Goal: Information Seeking & Learning: Find specific fact

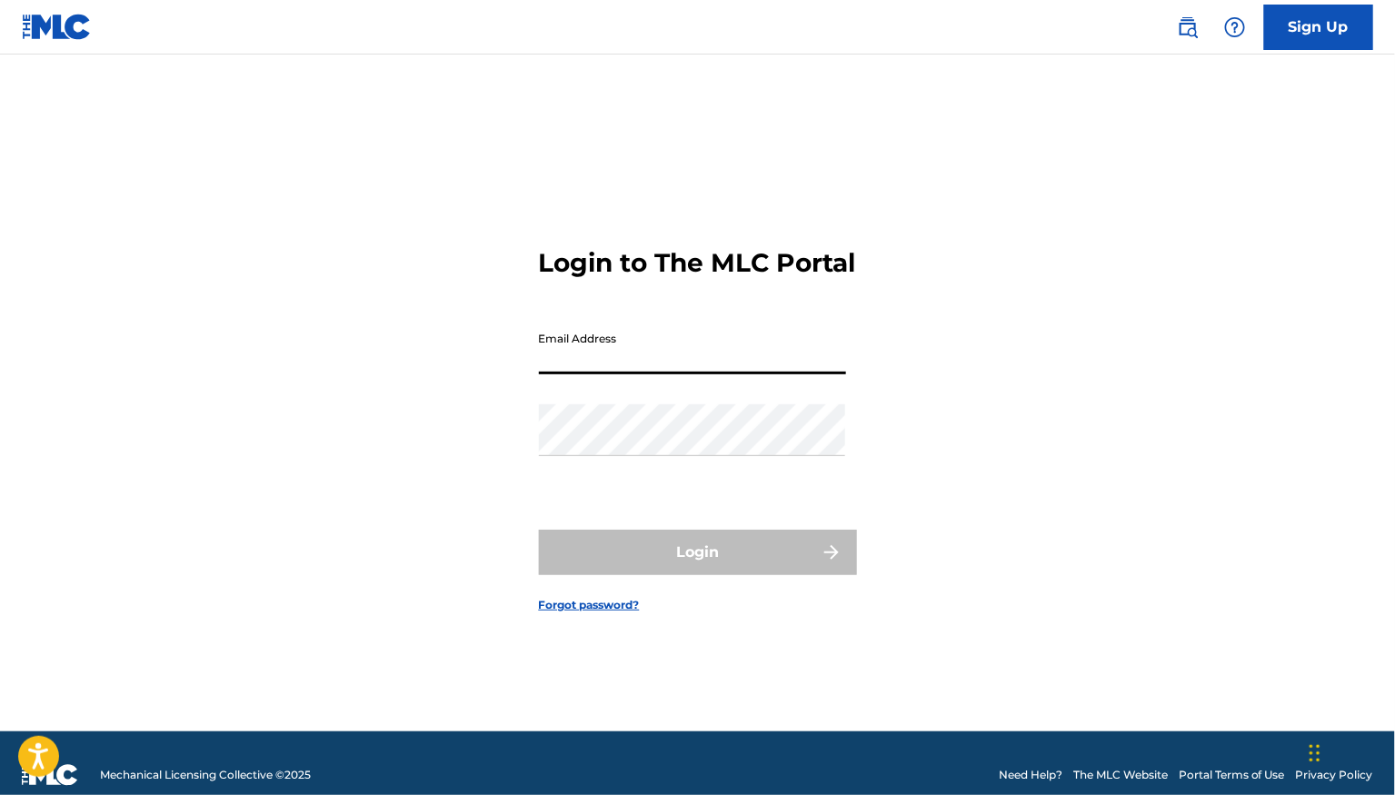
click at [719, 369] on input "Email Address" at bounding box center [692, 349] width 307 height 52
type input "[PERSON_NAME][EMAIL_ADDRESS][DOMAIN_NAME]"
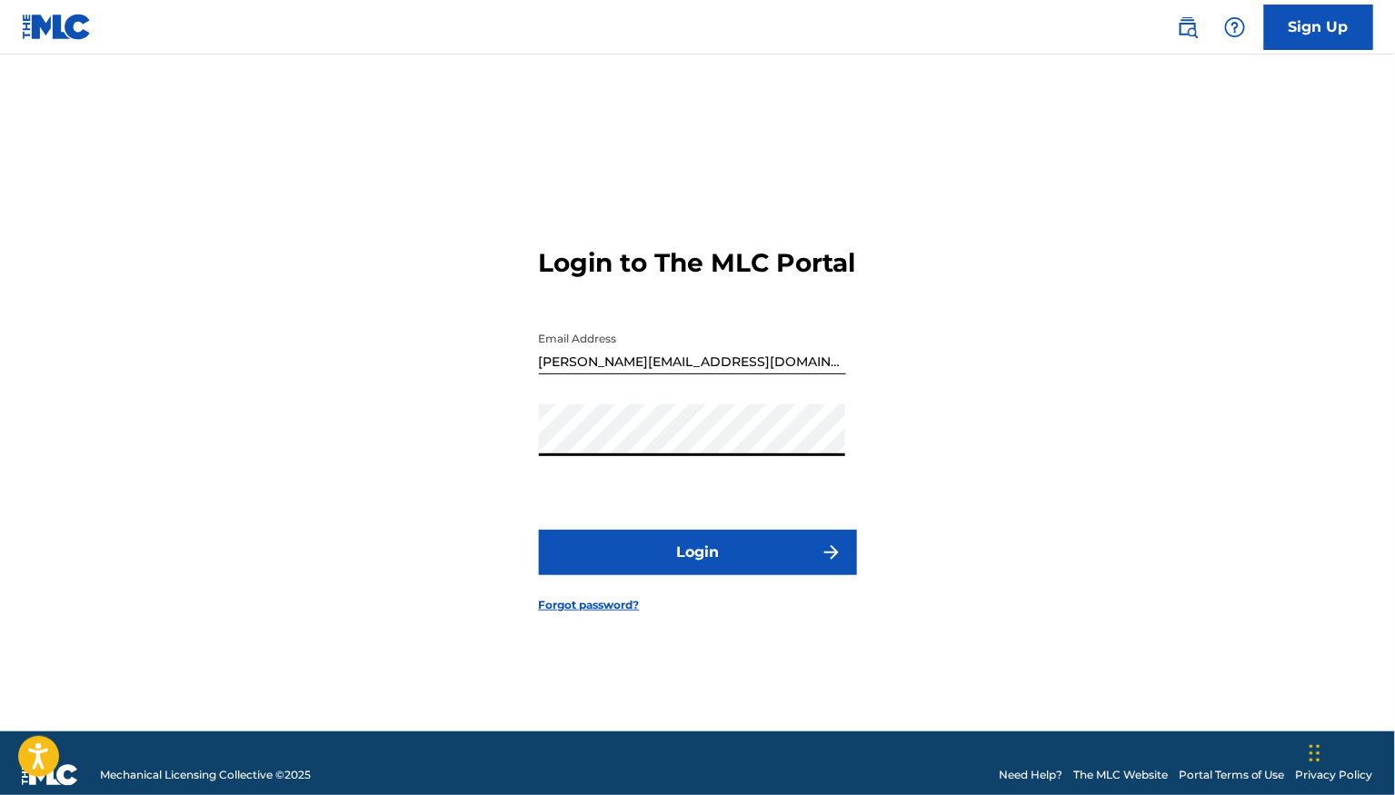
click at [707, 562] on button "Login" at bounding box center [698, 552] width 318 height 45
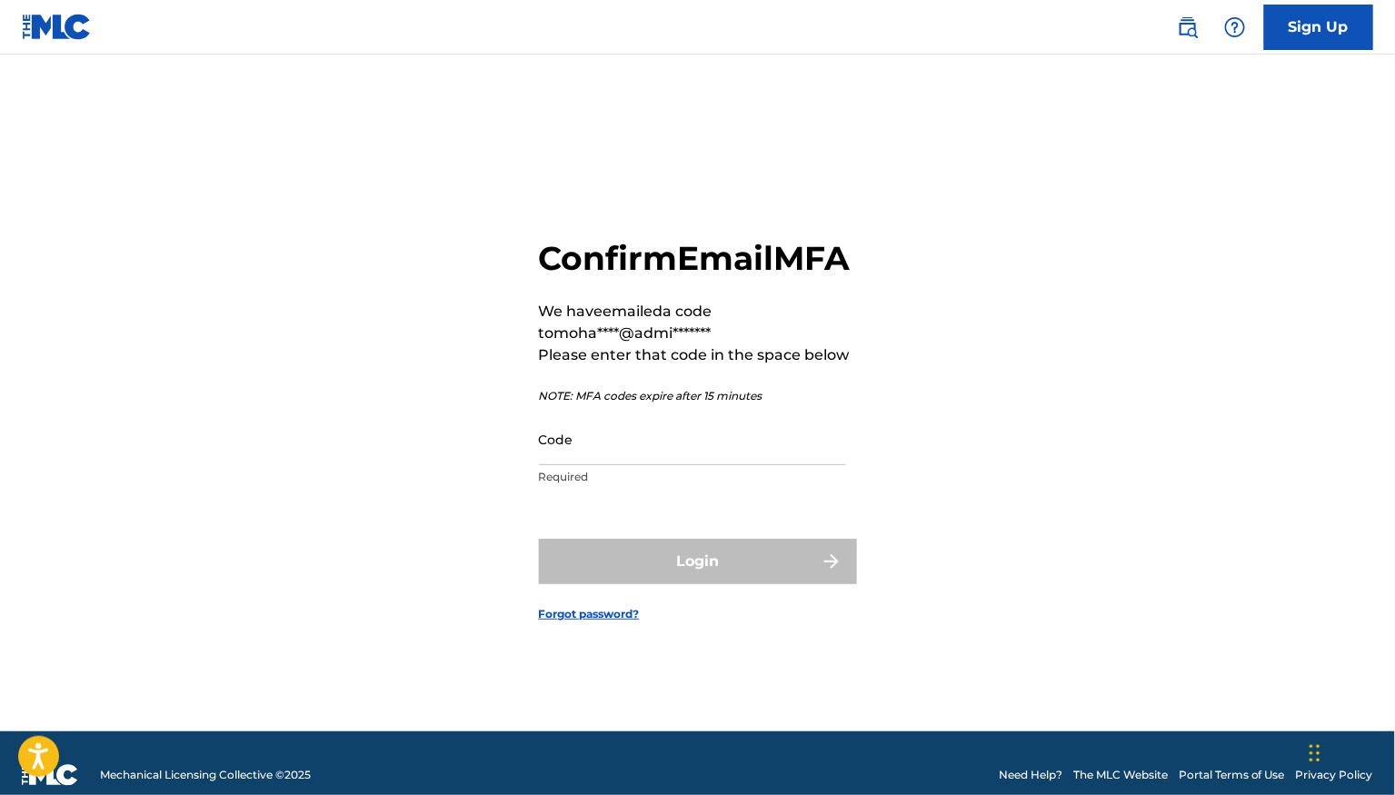
click at [753, 465] on input "Code" at bounding box center [692, 439] width 307 height 52
paste input "288304"
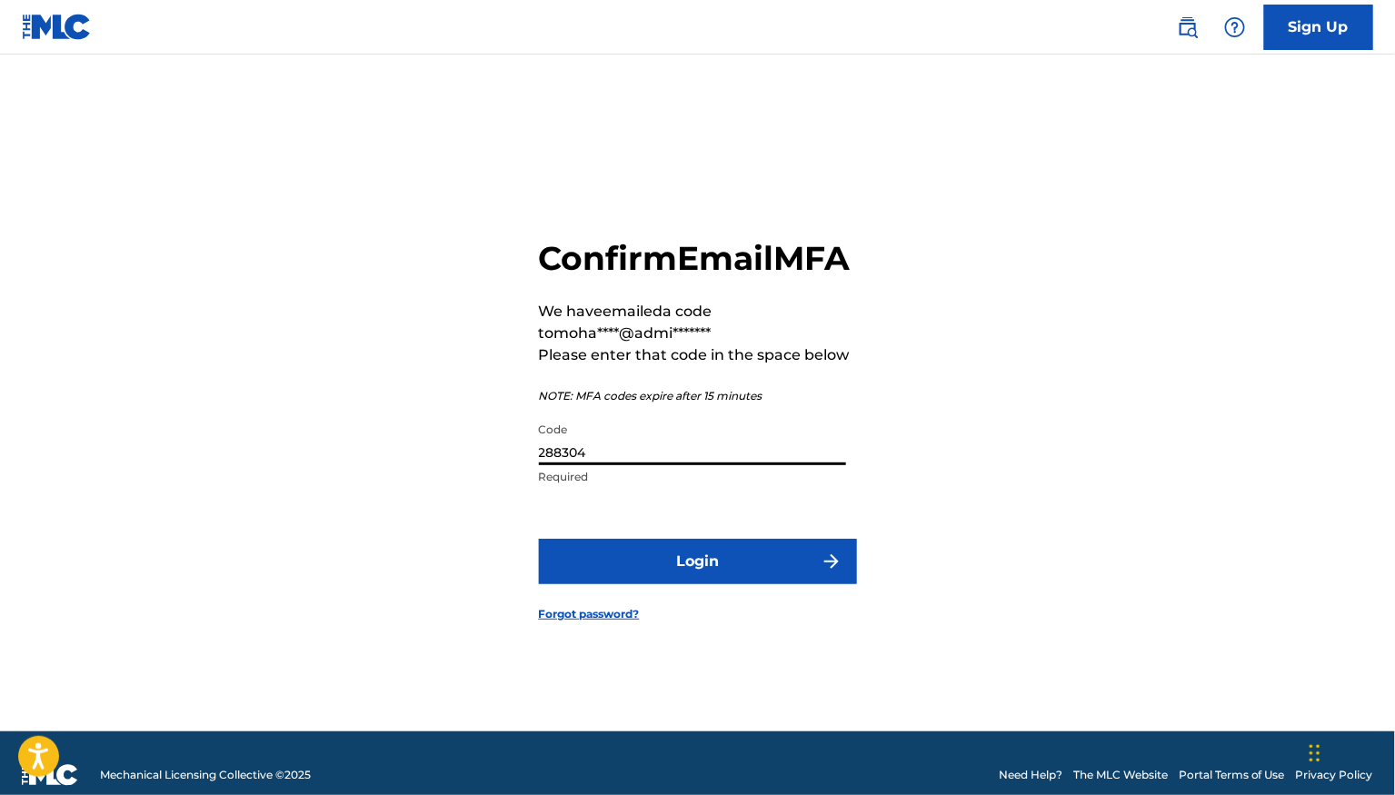
type input "288304"
click at [708, 583] on button "Login" at bounding box center [698, 561] width 318 height 45
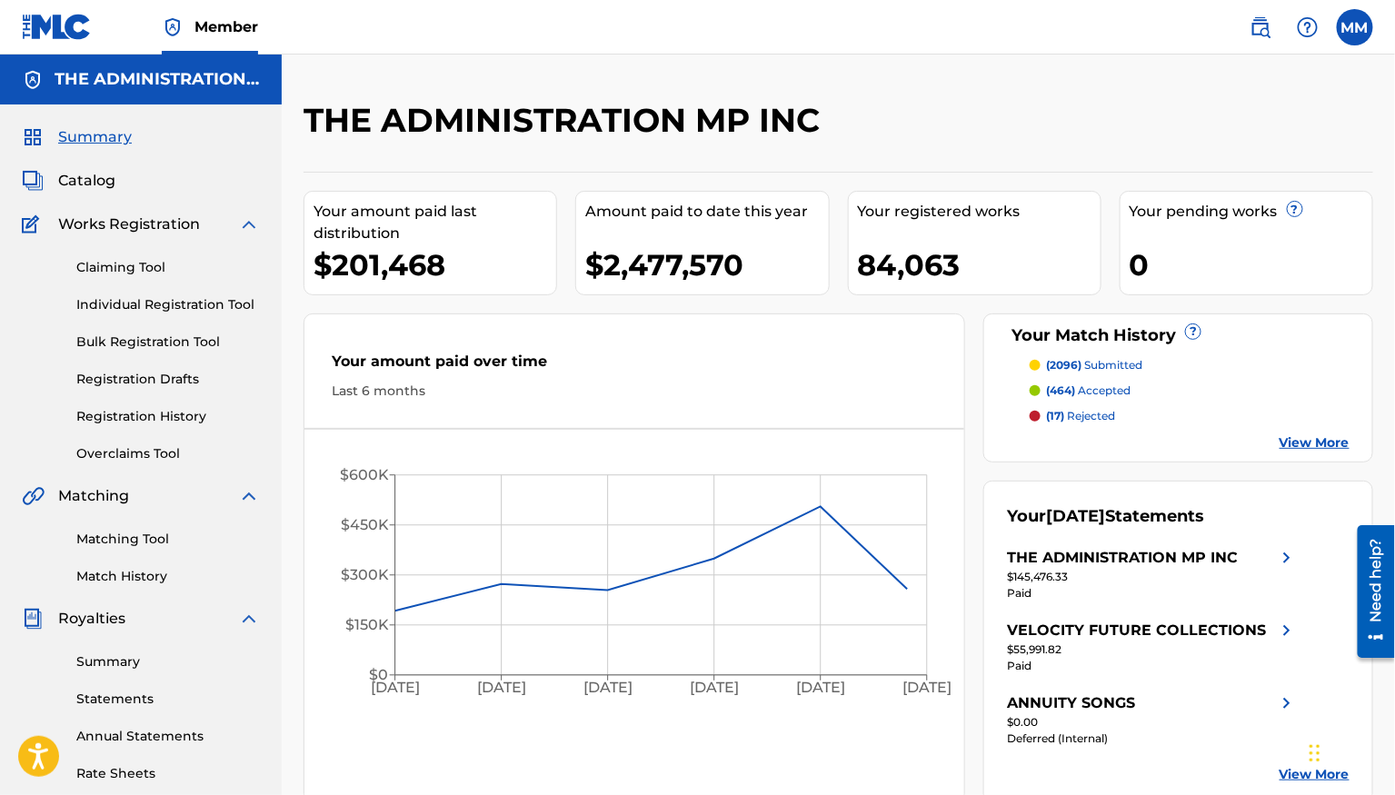
click at [1269, 25] on img at bounding box center [1260, 27] width 22 height 22
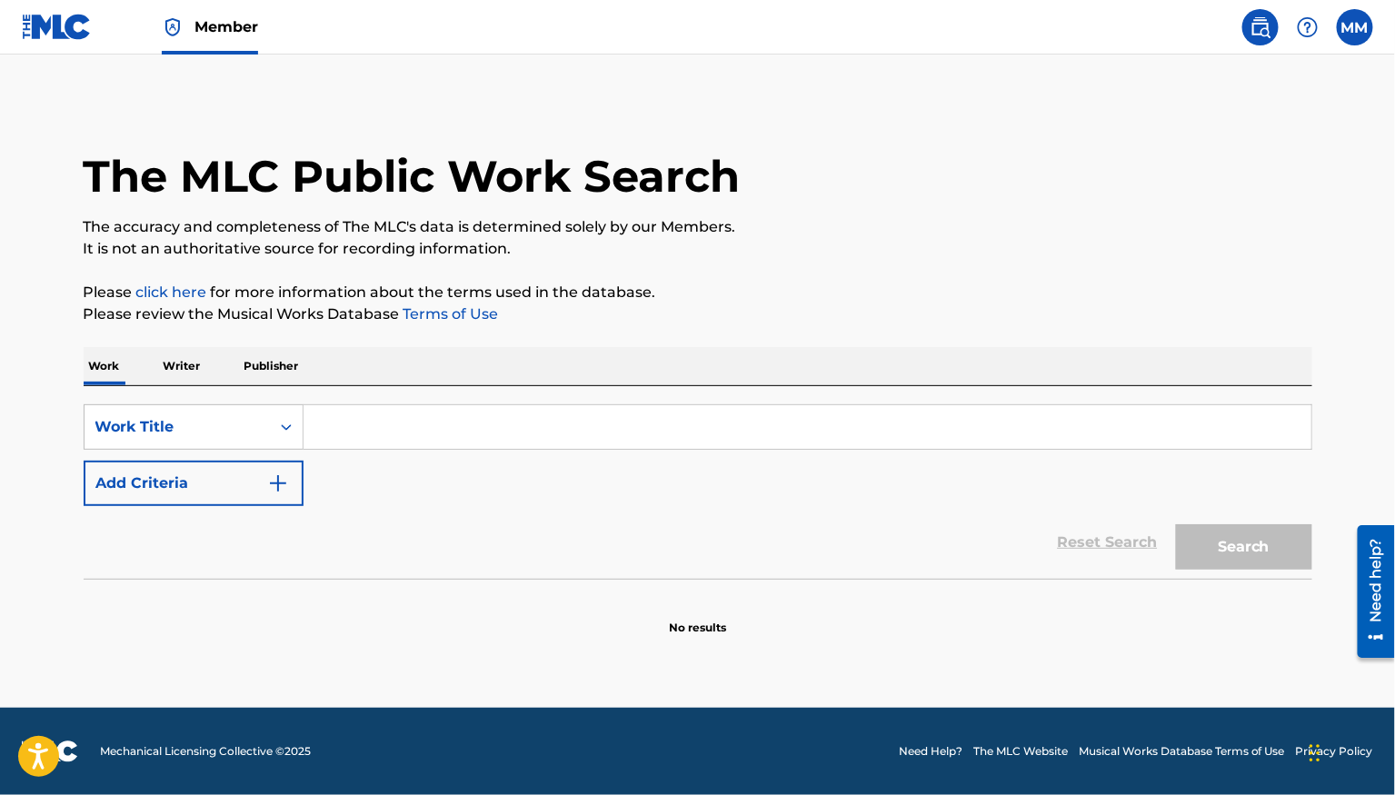
click at [412, 427] on input "Search Form" at bounding box center [807, 427] width 1008 height 44
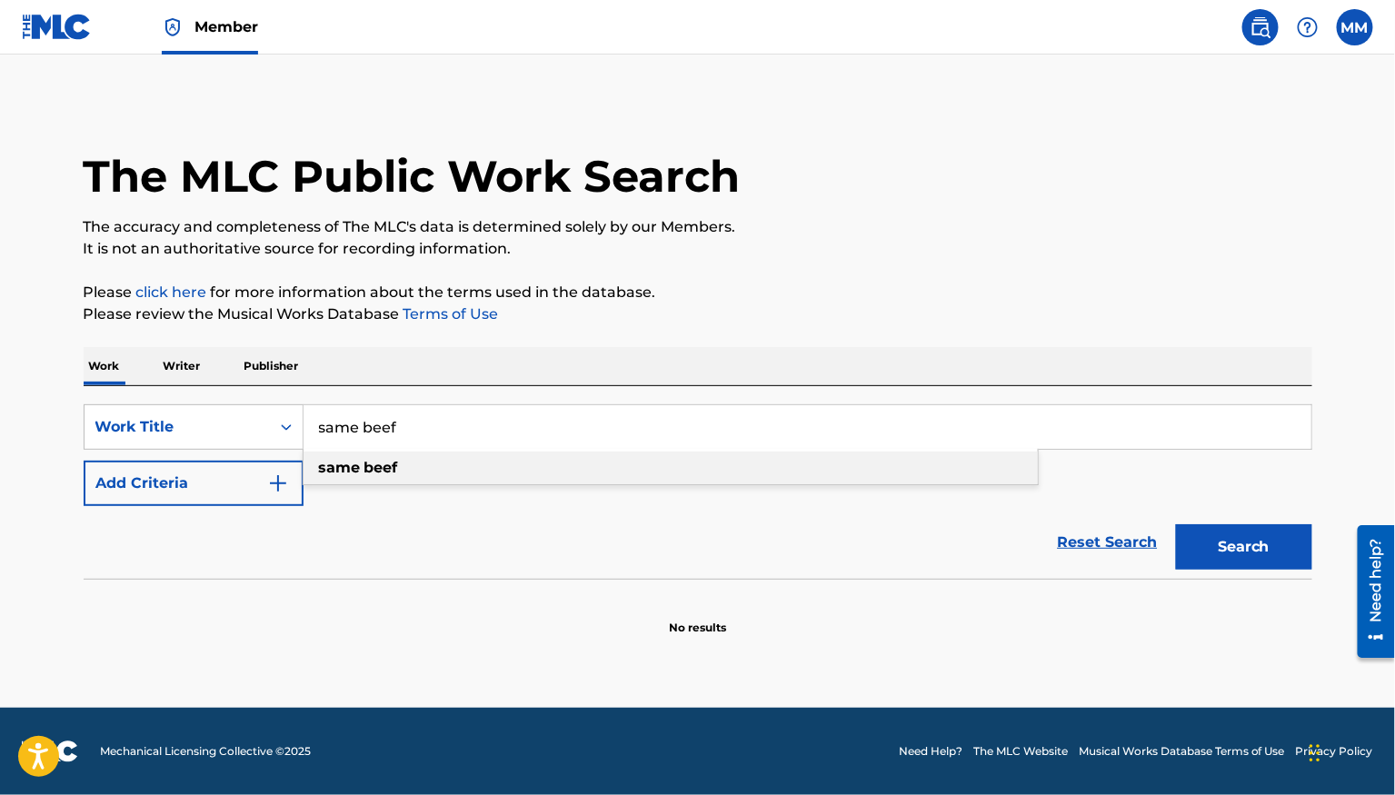
type input "same beef"
click at [390, 480] on div "same beef" at bounding box center [670, 468] width 734 height 33
click at [239, 486] on button "Add Criteria" at bounding box center [194, 483] width 220 height 45
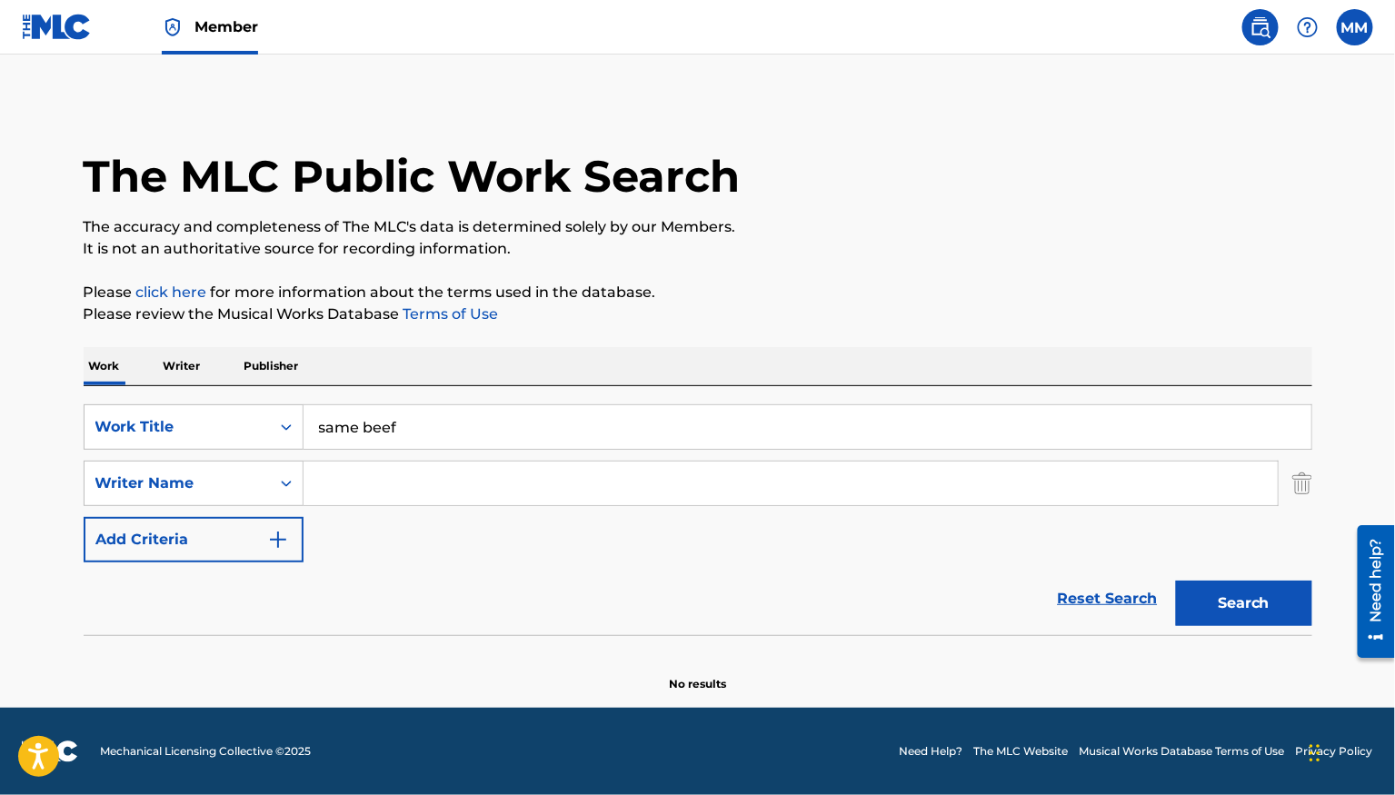
click at [349, 479] on input "Search Form" at bounding box center [790, 484] width 974 height 44
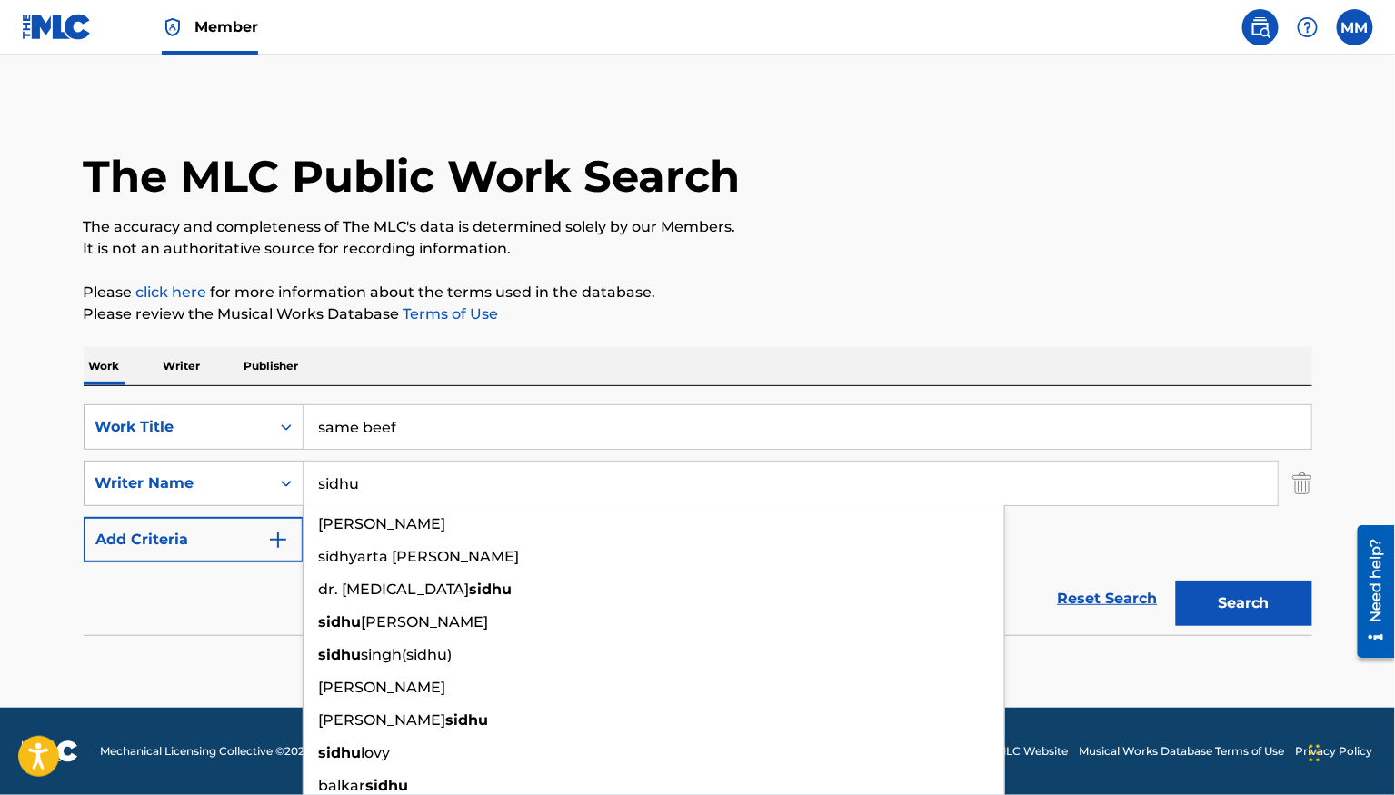
click at [1176, 581] on button "Search" at bounding box center [1244, 603] width 136 height 45
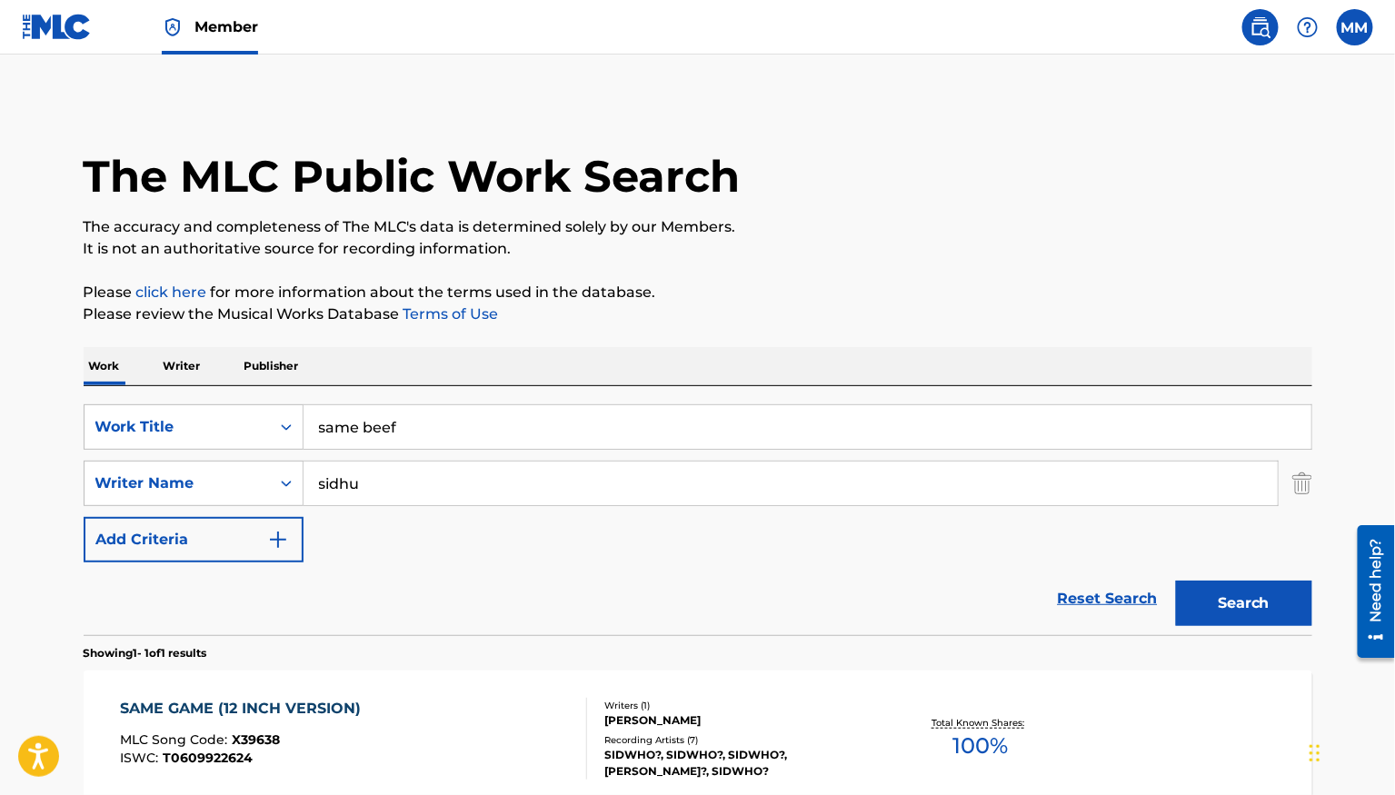
click at [1284, 622] on button "Search" at bounding box center [1244, 603] width 136 height 45
click at [409, 472] on input "sidhu" at bounding box center [790, 484] width 974 height 44
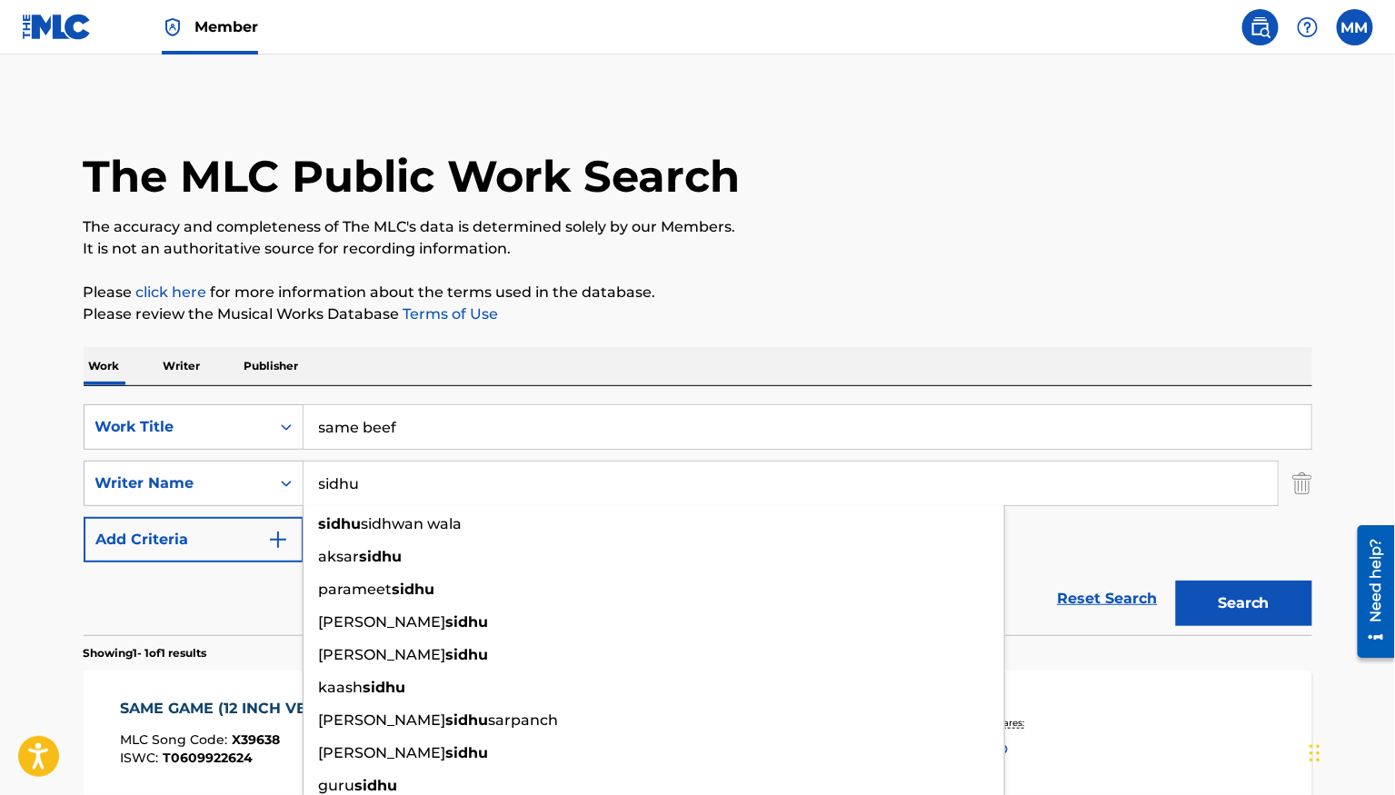
click at [414, 489] on input "sidhu" at bounding box center [790, 484] width 974 height 44
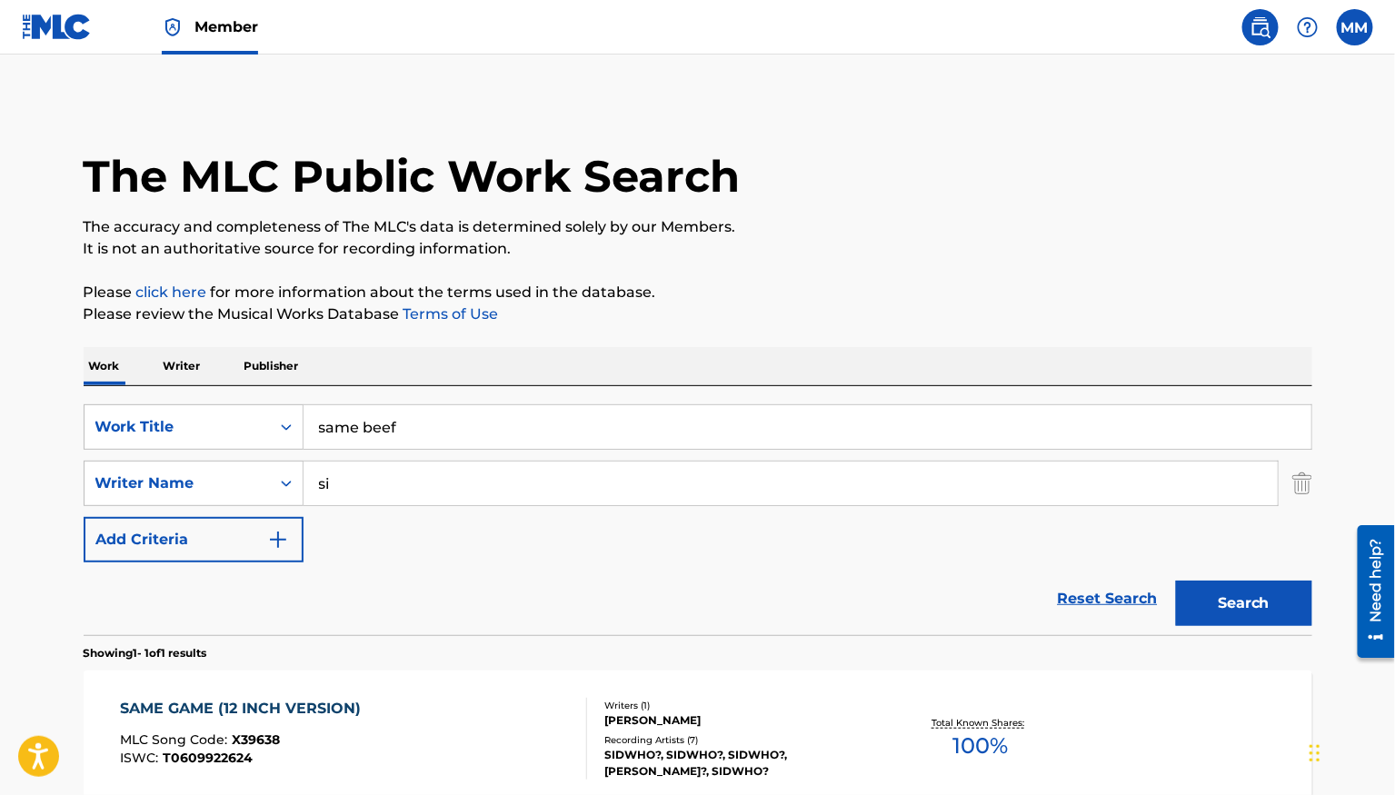
type input "s"
type input "moosewala"
click at [1176, 581] on button "Search" at bounding box center [1244, 603] width 136 height 45
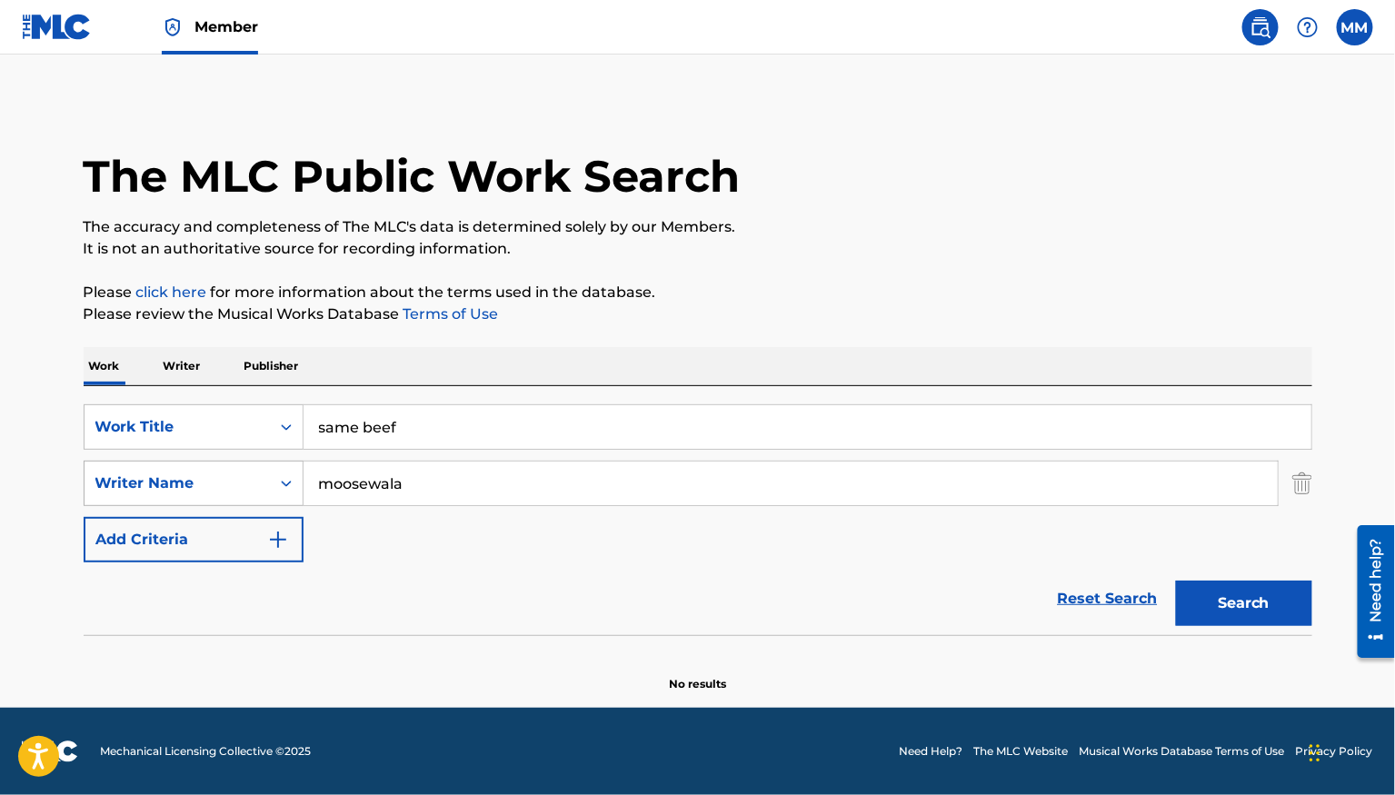
drag, startPoint x: 439, startPoint y: 481, endPoint x: 267, endPoint y: 480, distance: 171.7
click at [277, 480] on div "SearchWithCriteria56dc0191-4fee-40e2-8a83-fbe2ef7ecc1c Writer Name [PERSON_NAME]" at bounding box center [698, 483] width 1228 height 45
click at [1176, 581] on button "Search" at bounding box center [1244, 603] width 136 height 45
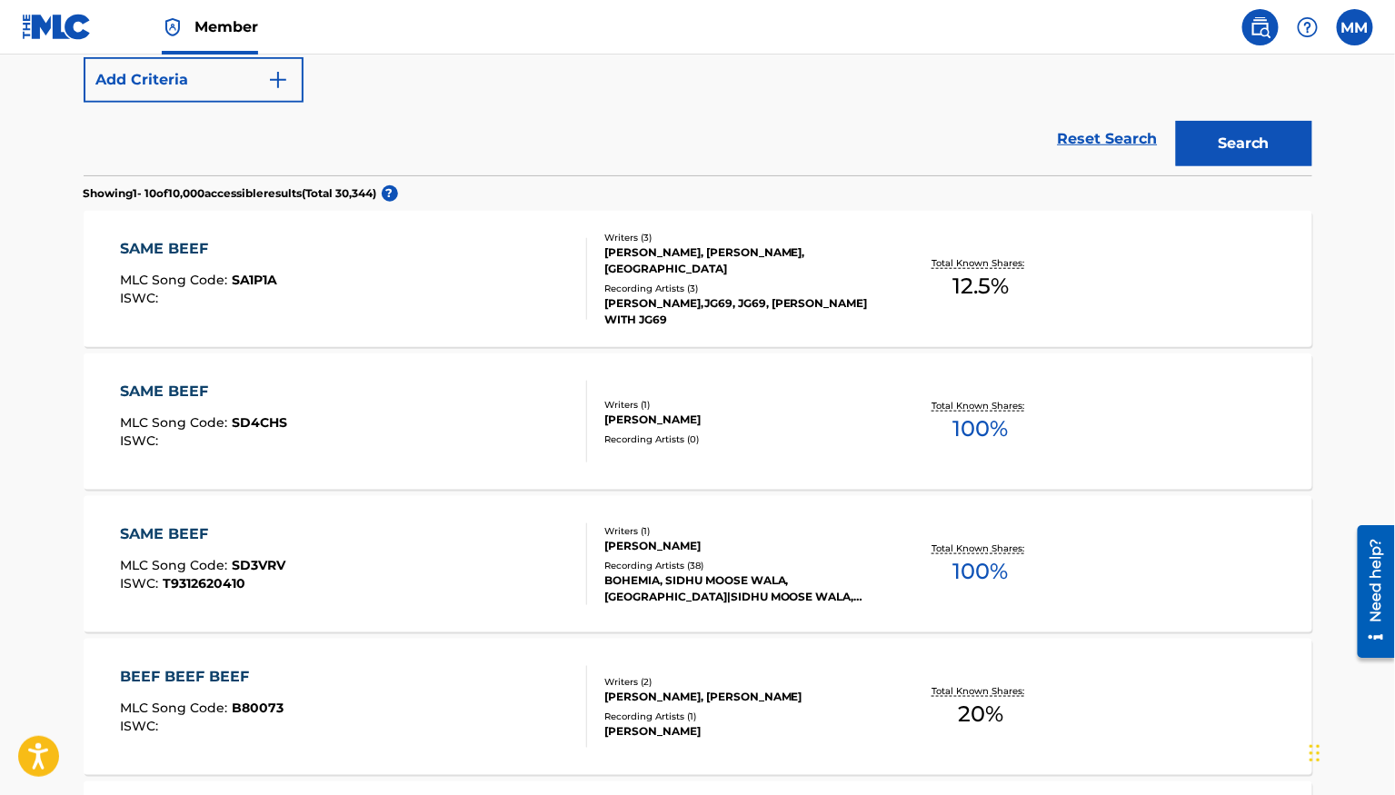
scroll to position [464, 0]
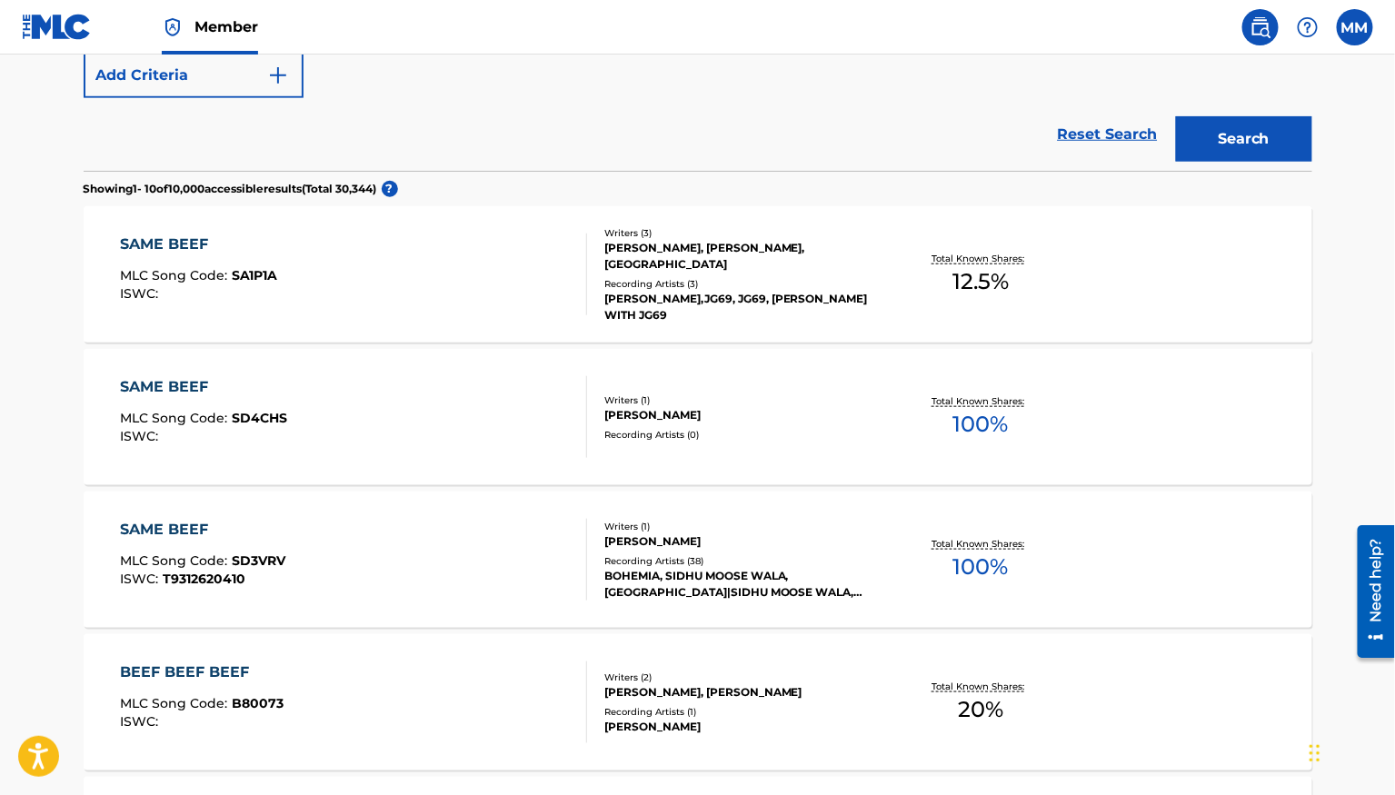
click at [446, 568] on div "SAME BEEF MLC Song Code : SD3VRV ISWC : T9312620410" at bounding box center [353, 560] width 467 height 82
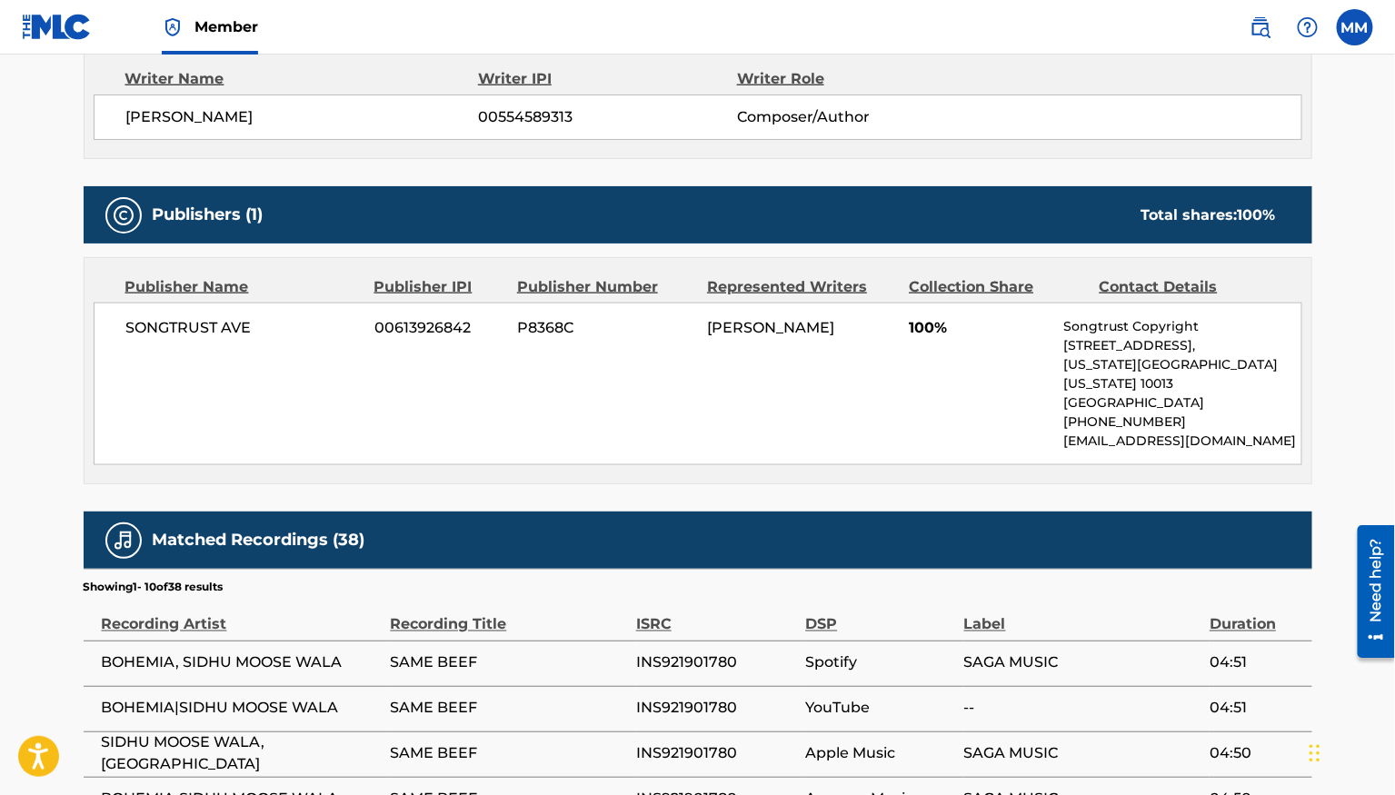
scroll to position [628, 0]
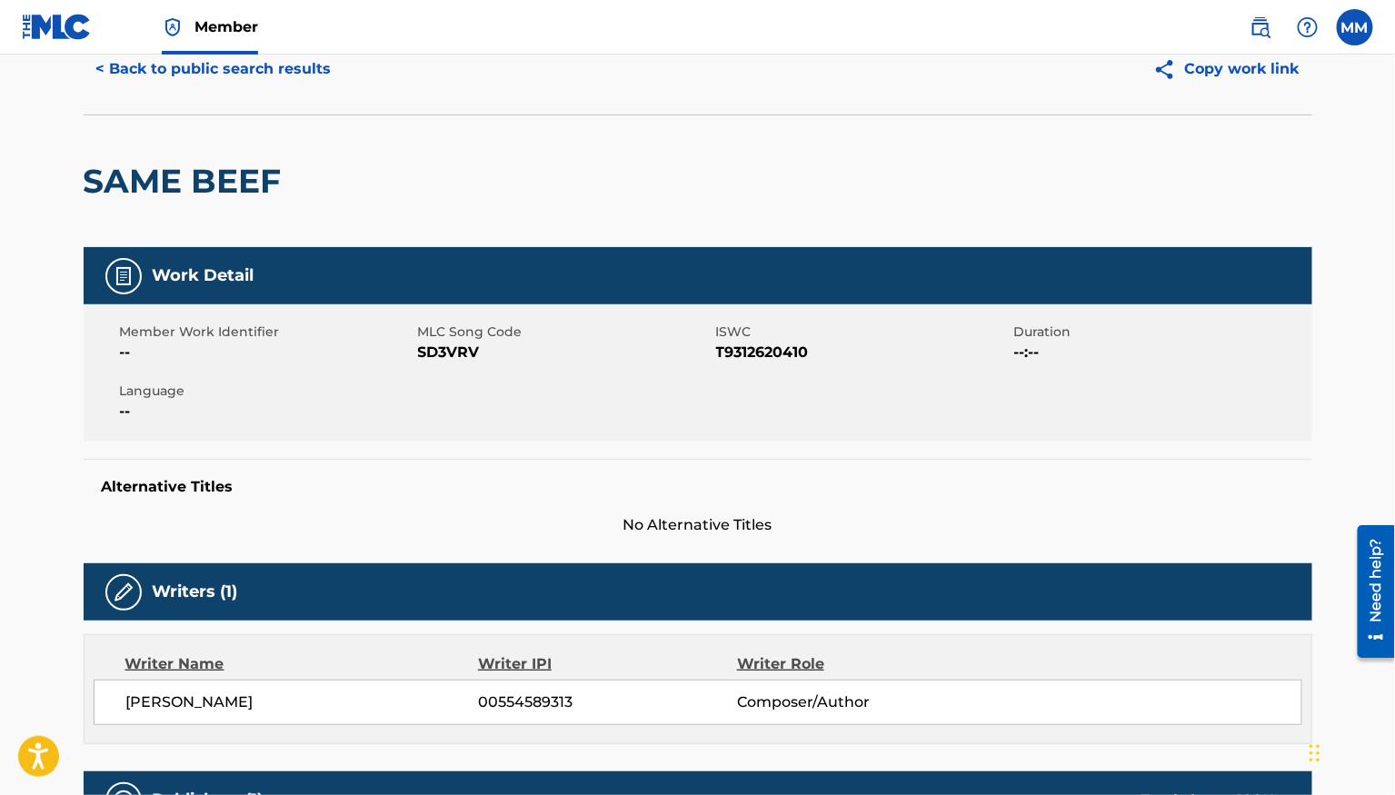
click at [134, 81] on button "< Back to public search results" at bounding box center [214, 68] width 261 height 45
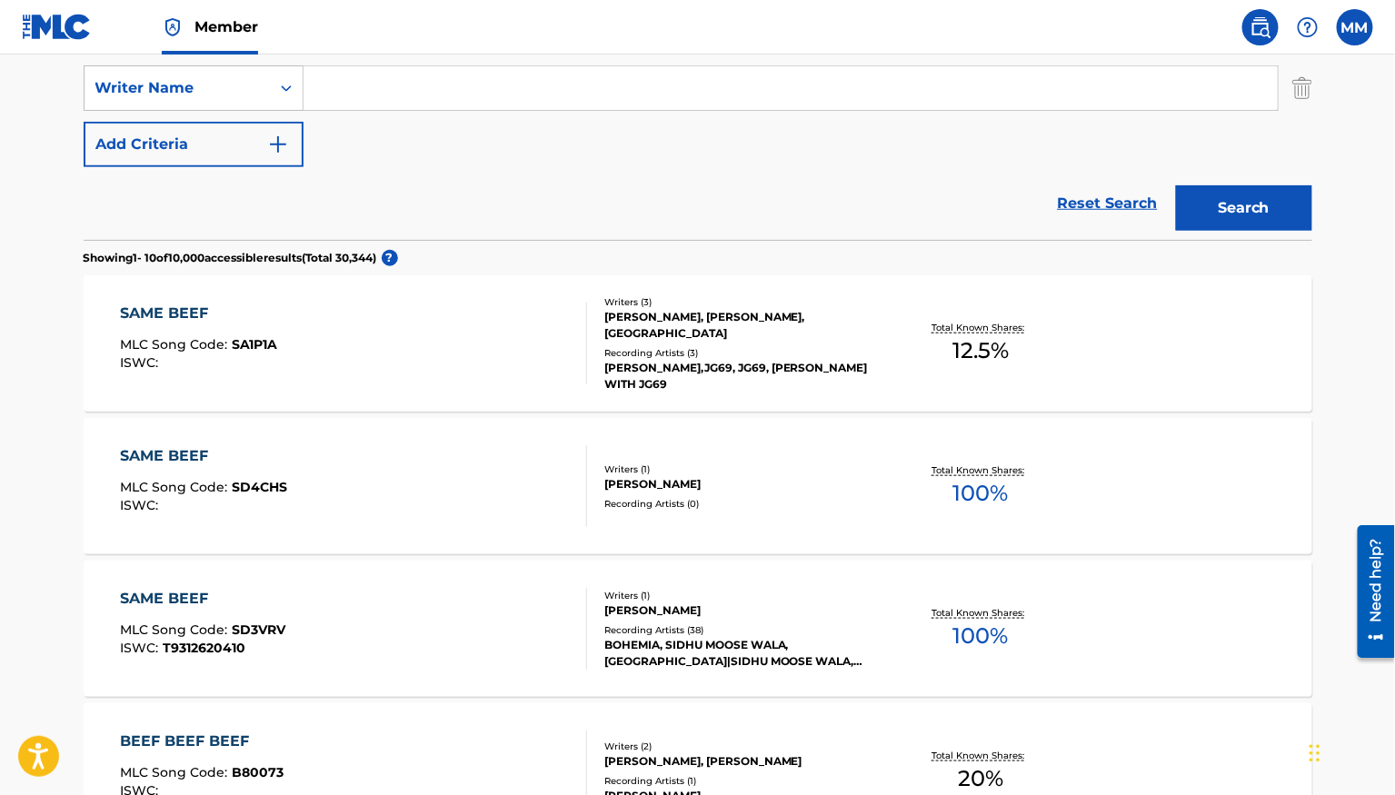
scroll to position [360, 0]
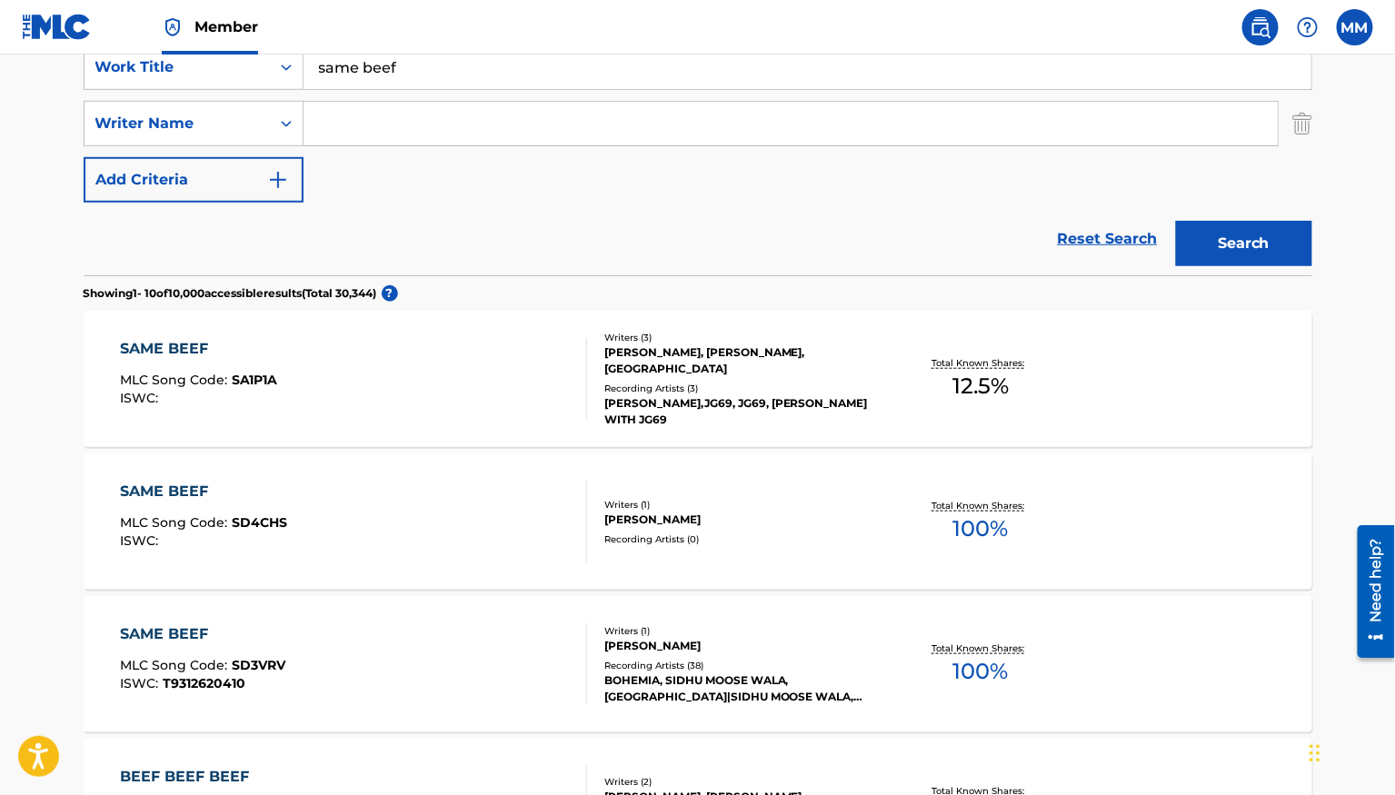
click at [315, 347] on div "SAME BEEF MLC Song Code : SA1P1A ISWC :" at bounding box center [353, 379] width 467 height 82
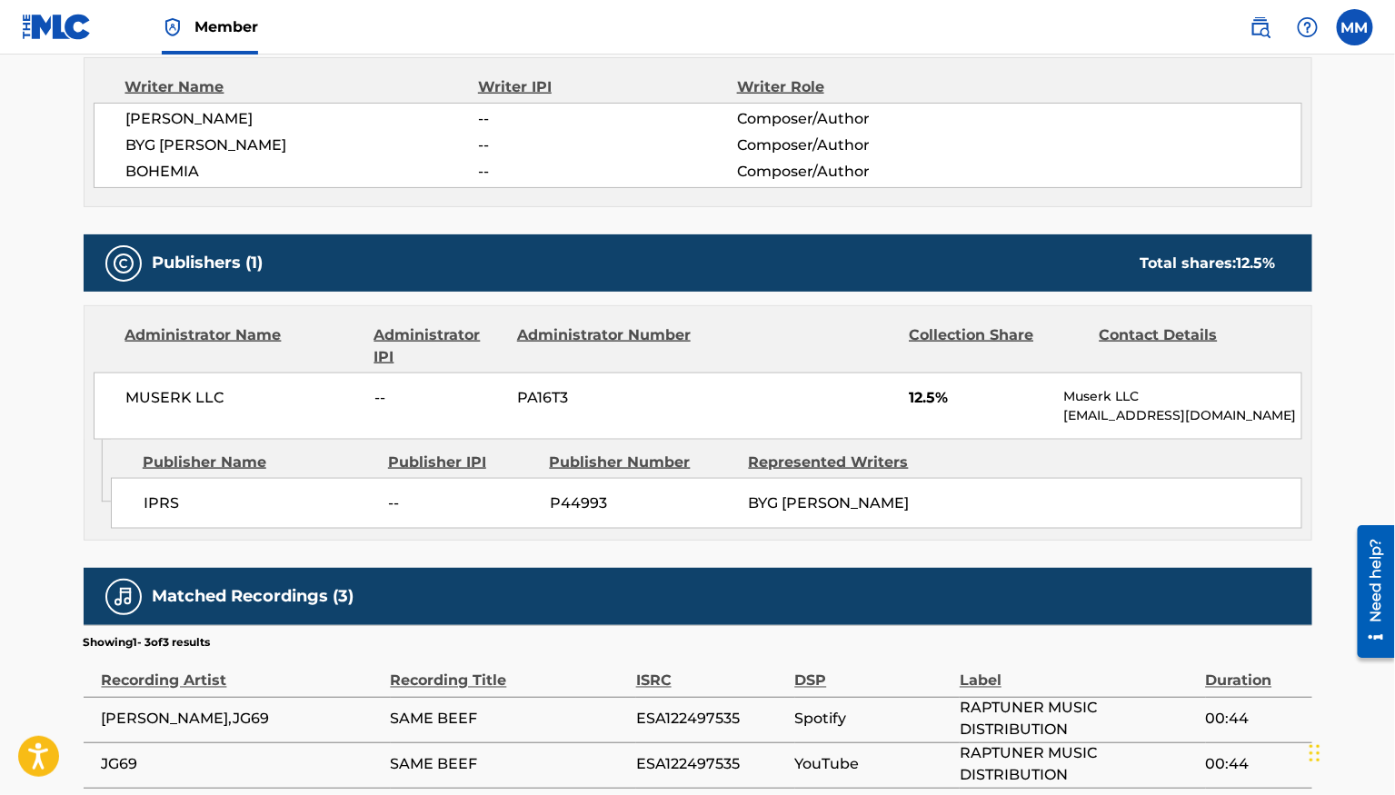
scroll to position [643, 0]
